Goal: Task Accomplishment & Management: Manage account settings

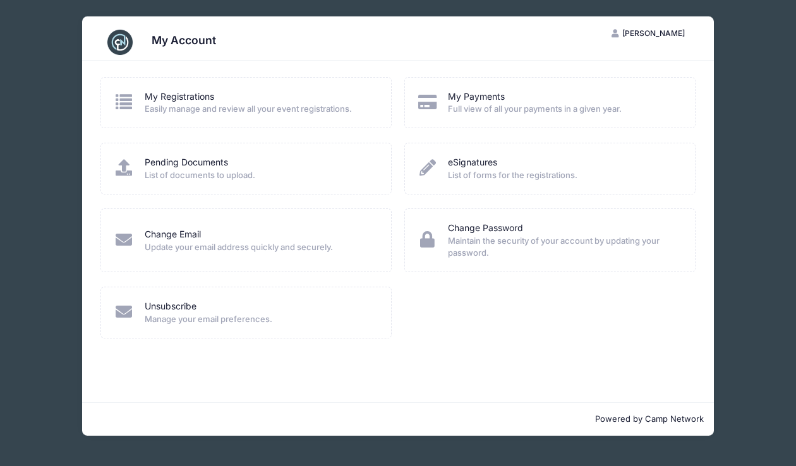
click at [276, 108] on span "Easily manage and review all your event registrations." at bounding box center [260, 109] width 231 height 13
click at [772, 305] on div "My Account RD [PERSON_NAME] My Account Logout My Registrations Easily manage an…" at bounding box center [398, 226] width 758 height 452
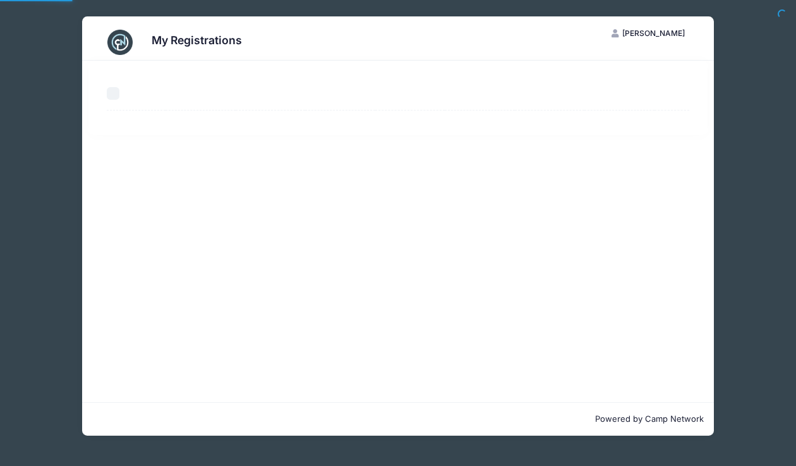
select select "50"
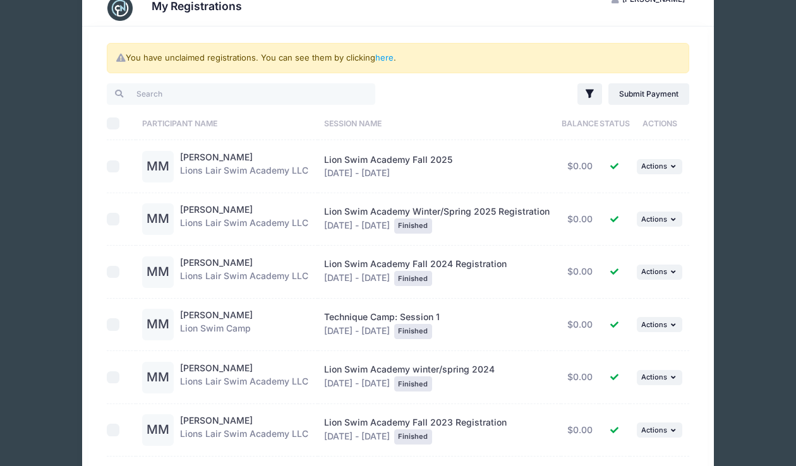
scroll to position [35, 0]
